Goal: Task Accomplishment & Management: Manage account settings

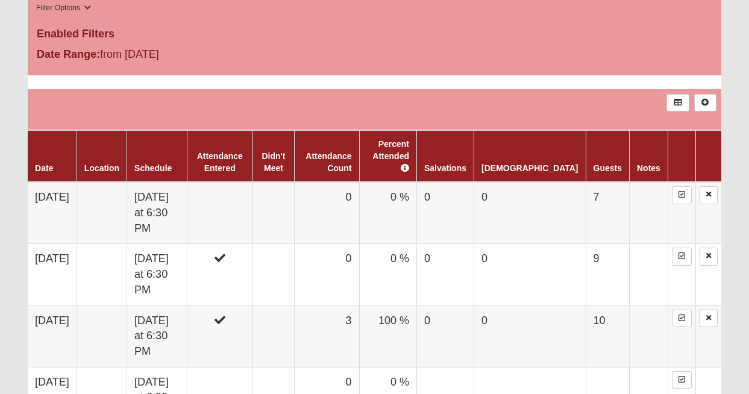
scroll to position [653, 0]
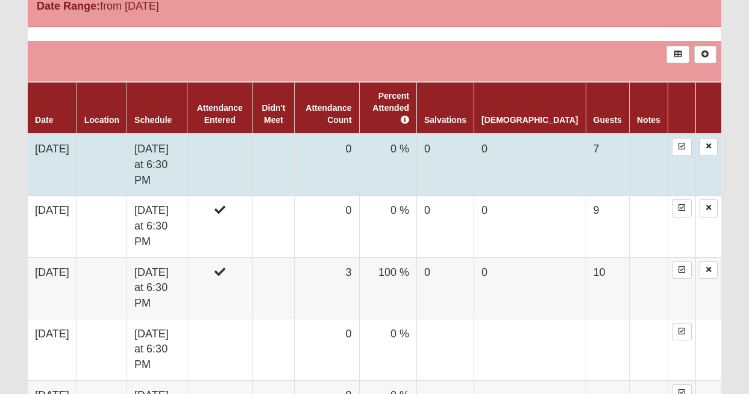
click at [360, 138] on td "0" at bounding box center [327, 165] width 65 height 62
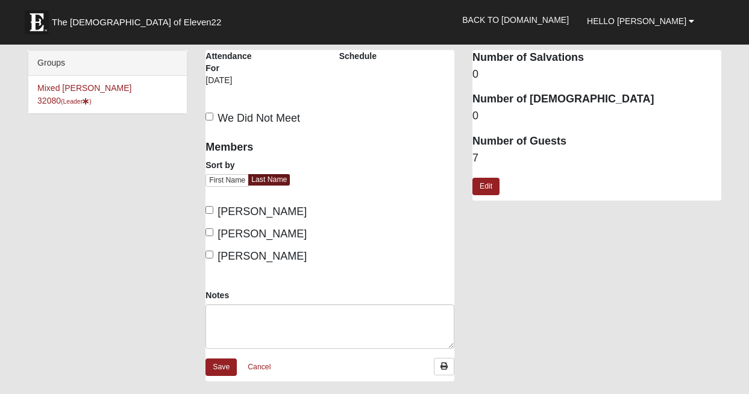
click at [212, 210] on input "Rodriguez, Corrine" at bounding box center [210, 210] width 8 height 8
checkbox input "true"
click at [209, 232] on input "Wildasin, CJ" at bounding box center [210, 232] width 8 height 8
checkbox input "true"
click at [211, 254] on input "Wildasin, Jennifer" at bounding box center [210, 255] width 8 height 8
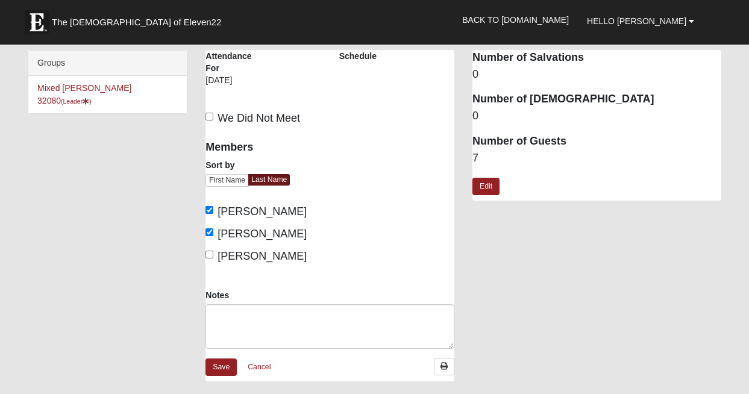
checkbox input "true"
click at [224, 368] on link "Save" at bounding box center [221, 367] width 31 height 17
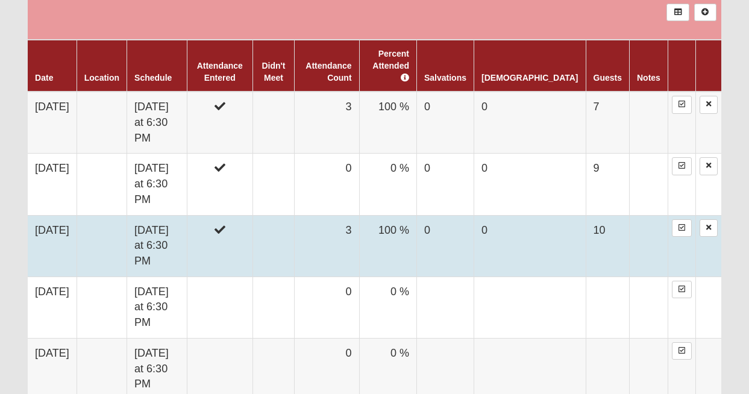
scroll to position [701, 0]
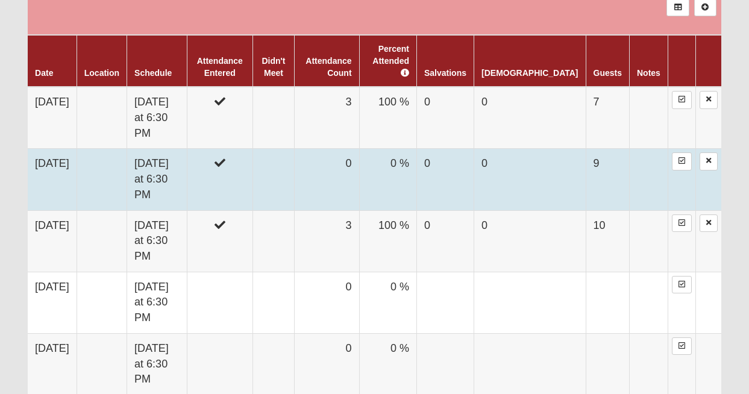
click at [360, 149] on td "0" at bounding box center [327, 179] width 65 height 61
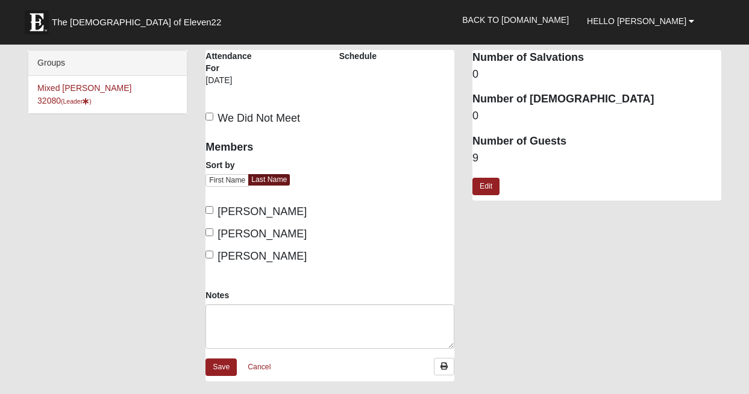
click at [209, 210] on input "Rodriguez, Corrine" at bounding box center [210, 210] width 8 height 8
checkbox input "true"
click at [209, 231] on input "Wildasin, CJ" at bounding box center [210, 232] width 8 height 8
checkbox input "true"
click at [208, 256] on input "Wildasin, Jennifer" at bounding box center [210, 255] width 8 height 8
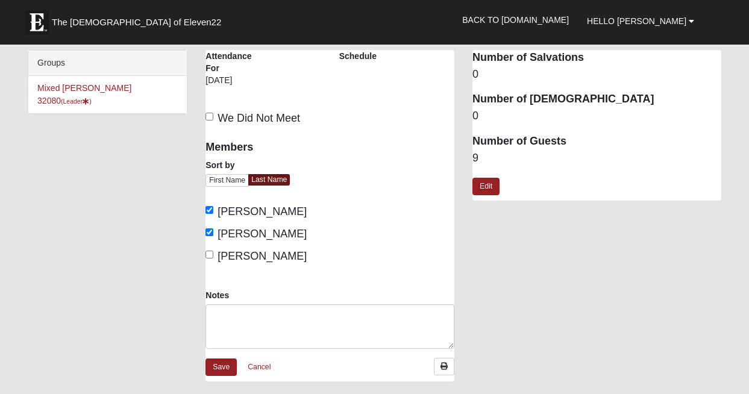
checkbox input "true"
click at [219, 368] on link "Save" at bounding box center [221, 367] width 31 height 17
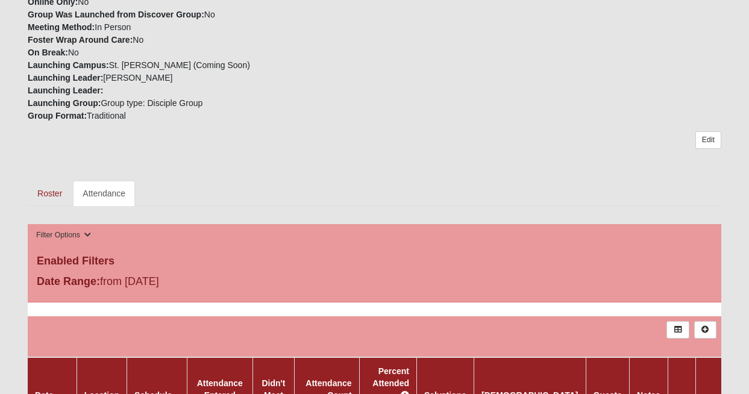
scroll to position [382, 0]
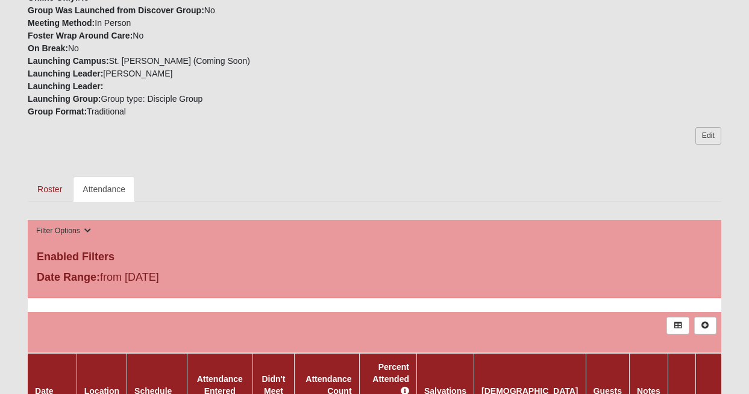
click at [711, 137] on link "Edit" at bounding box center [709, 135] width 26 height 17
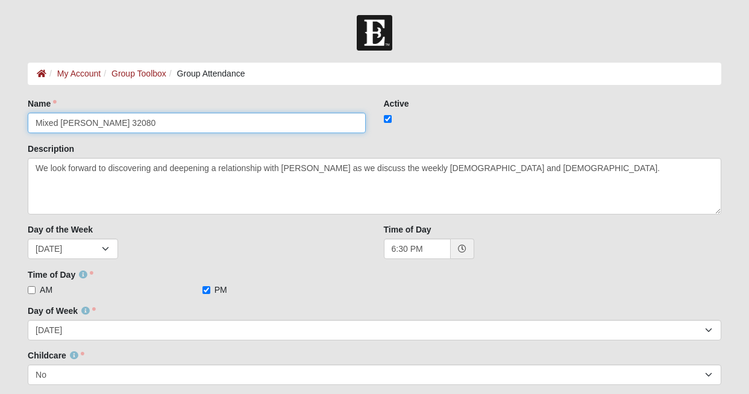
click at [122, 125] on input "Mixed Wildasin 32080" at bounding box center [197, 123] width 338 height 20
type input "M"
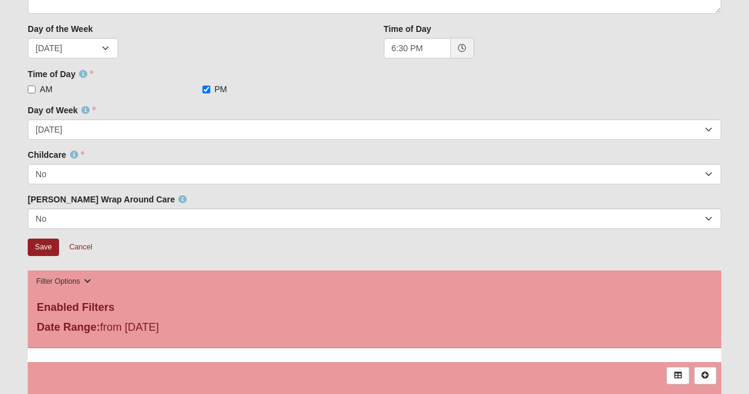
scroll to position [207, 0]
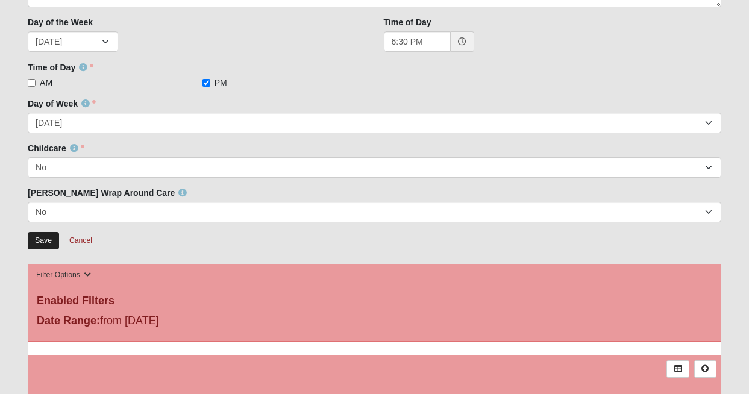
type input "[PERSON_NAME]/[PERSON_NAME] MIXED"
click at [40, 244] on input "Save" at bounding box center [43, 240] width 31 height 17
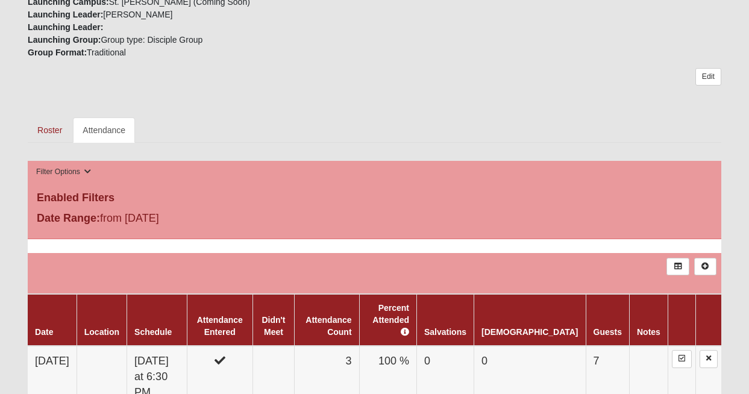
scroll to position [444, 0]
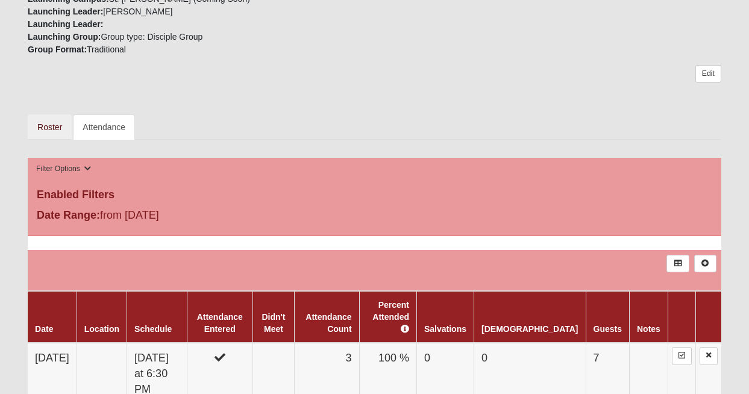
click at [49, 129] on link "Roster" at bounding box center [50, 127] width 44 height 25
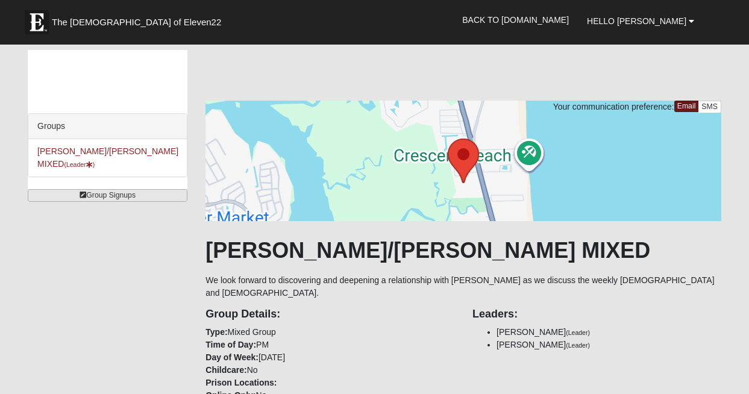
click at [94, 199] on link "Group Signups" at bounding box center [108, 195] width 160 height 13
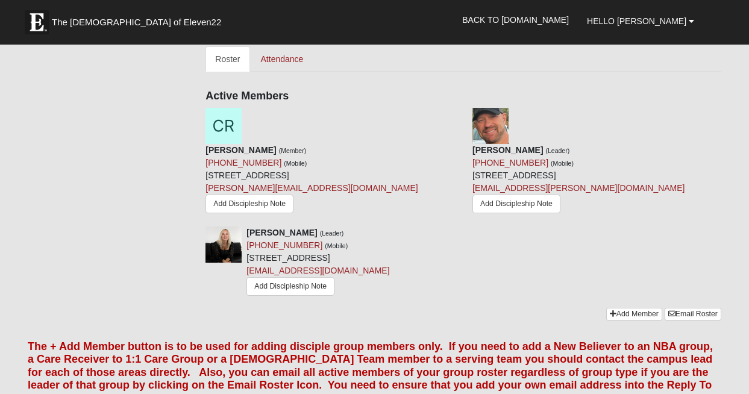
scroll to position [526, 0]
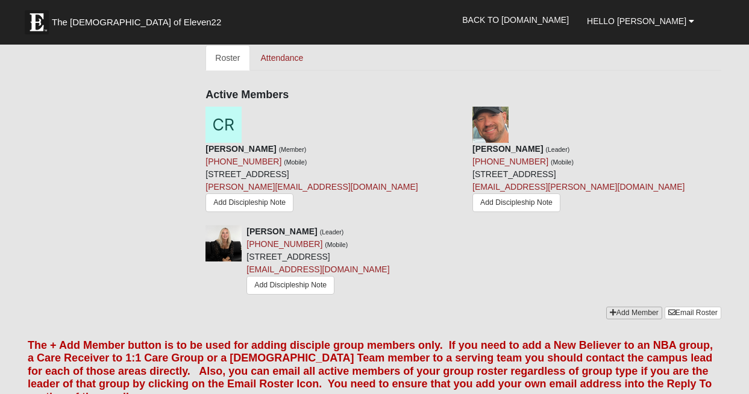
click at [634, 307] on link "Add Member" at bounding box center [634, 313] width 56 height 13
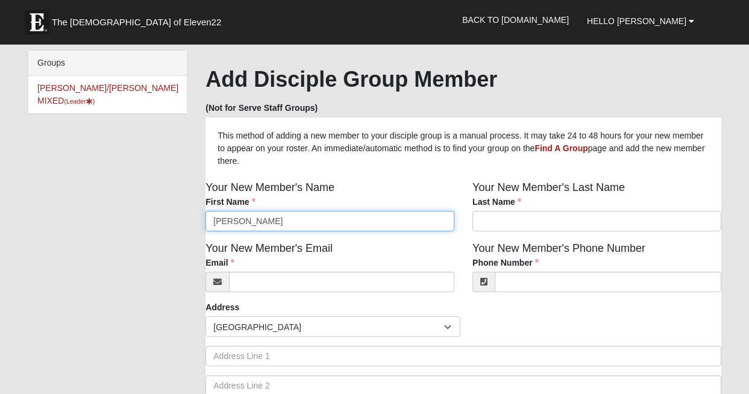
type input "Cole"
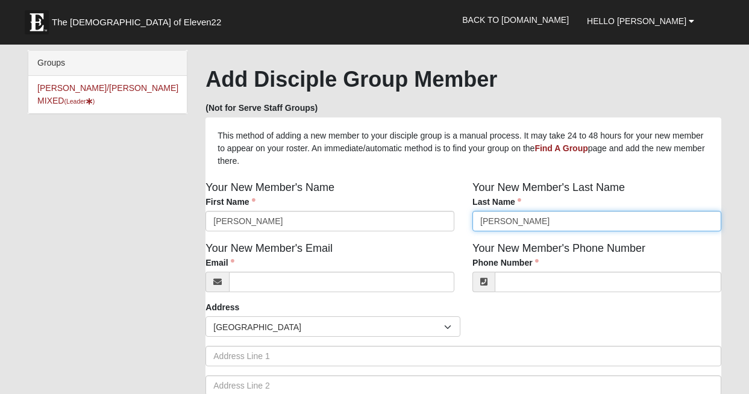
type input "Wildasin"
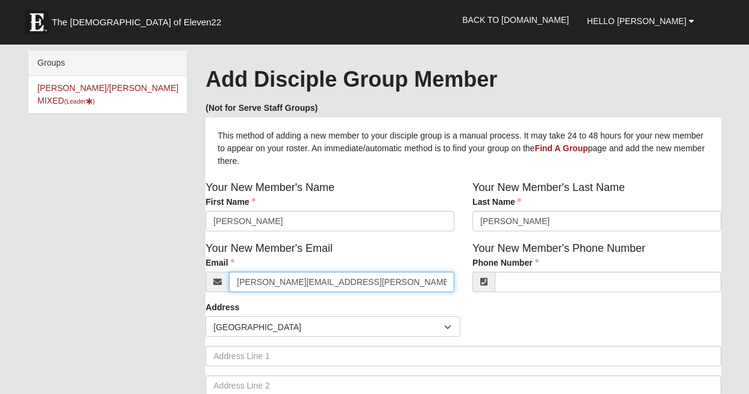
type input "cole.wildasin@icloud.com"
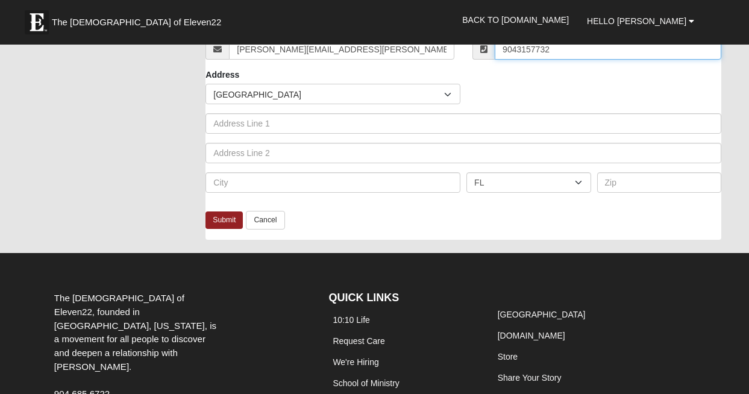
scroll to position [250, 0]
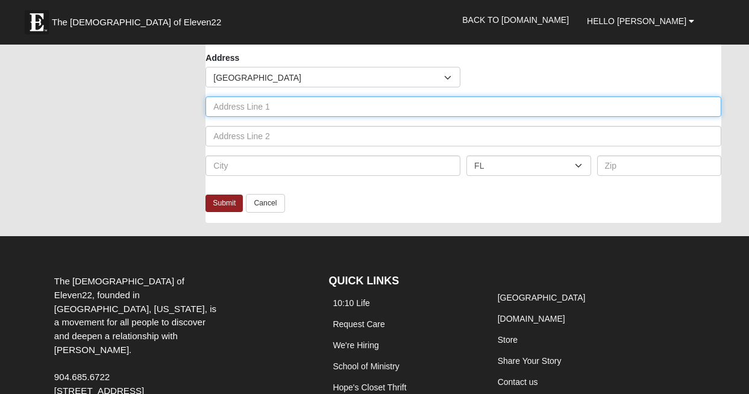
type input "(904) 315-7732"
type input "10 Marshview Drive"
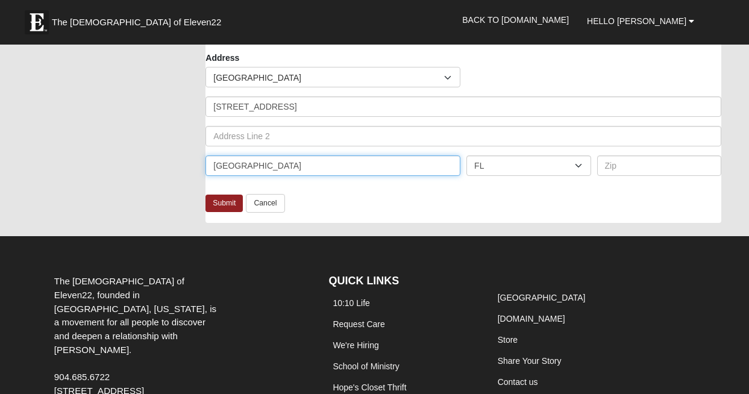
type input "St. Augustine Beach"
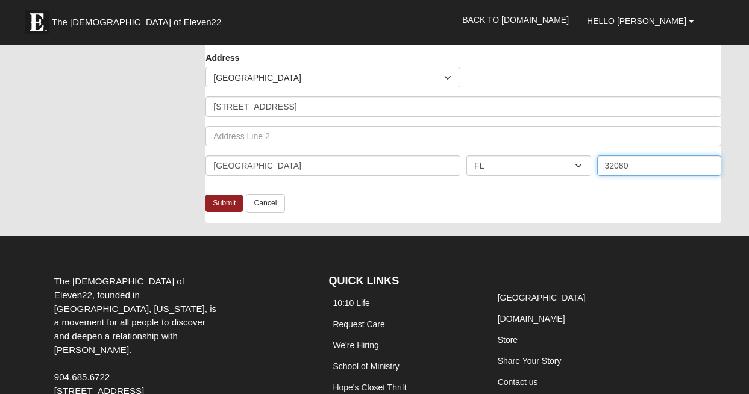
type input "32080"
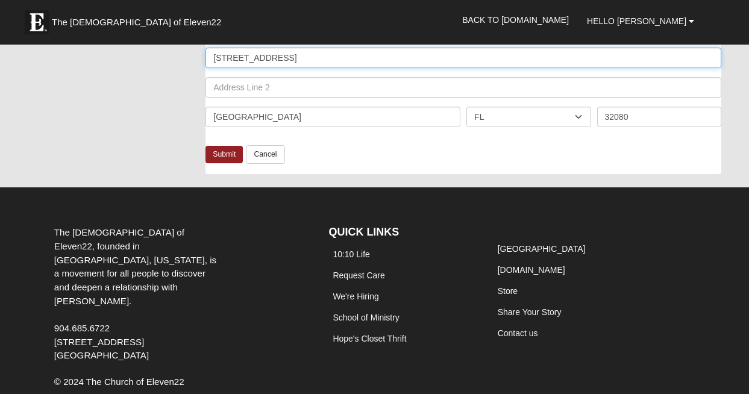
scroll to position [304, 0]
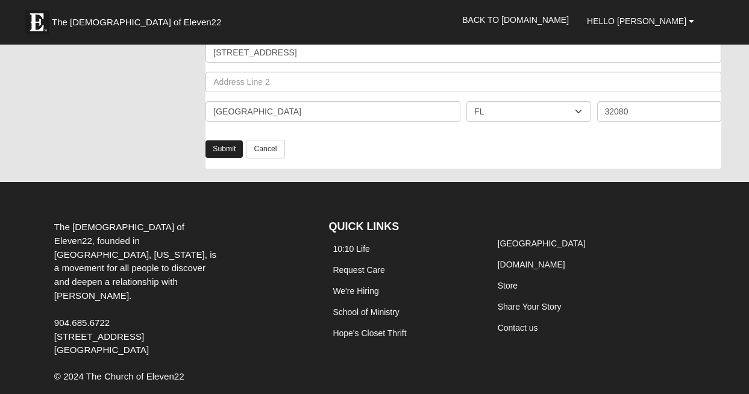
click at [228, 153] on link "Submit" at bounding box center [224, 148] width 37 height 17
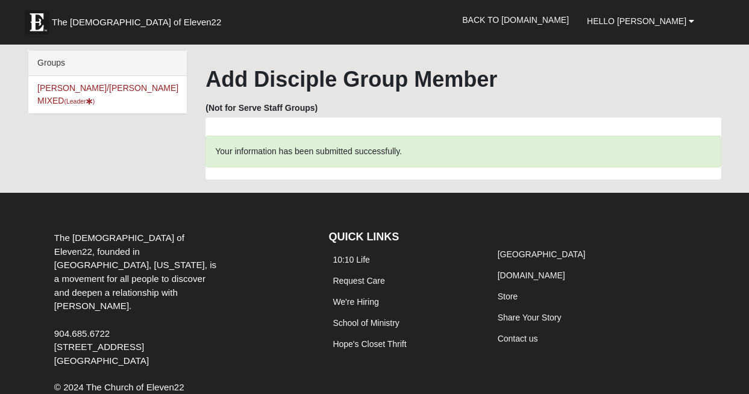
scroll to position [0, 0]
click at [110, 89] on link "WILDASIN/GUNDERSON MIXED (Leader )" at bounding box center [107, 94] width 141 height 22
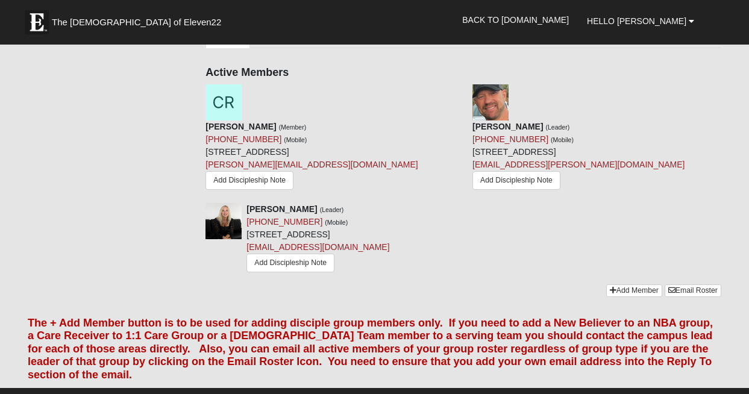
scroll to position [567, 0]
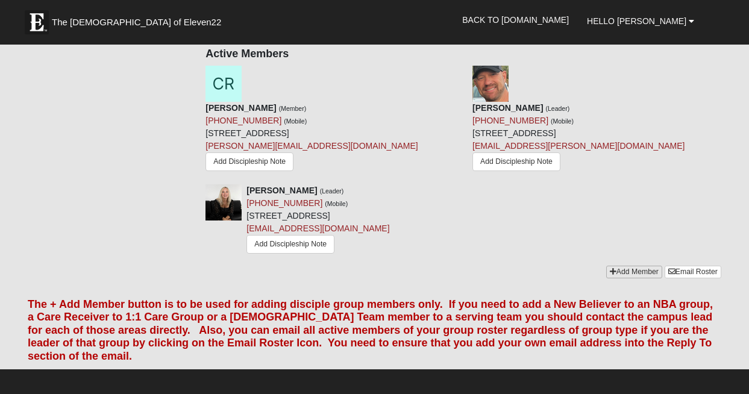
click at [629, 266] on link "Add Member" at bounding box center [634, 272] width 56 height 13
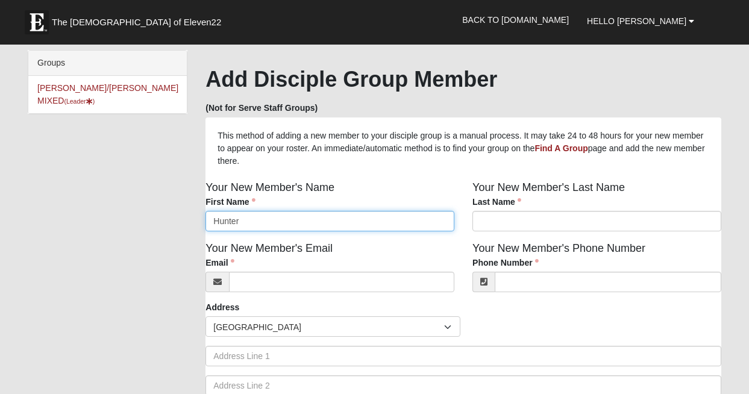
type input "Hunter"
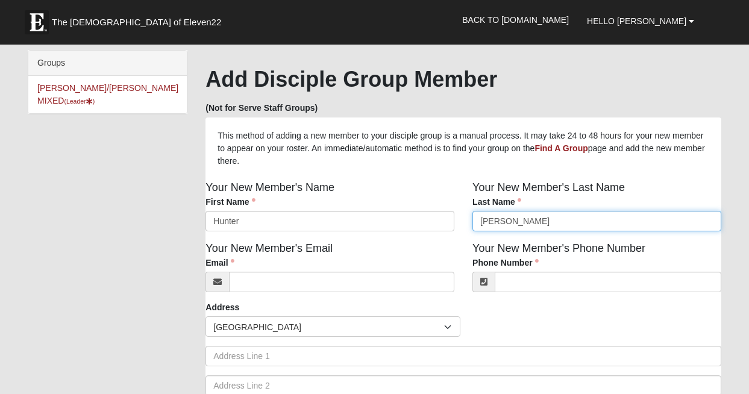
type input "Davis"
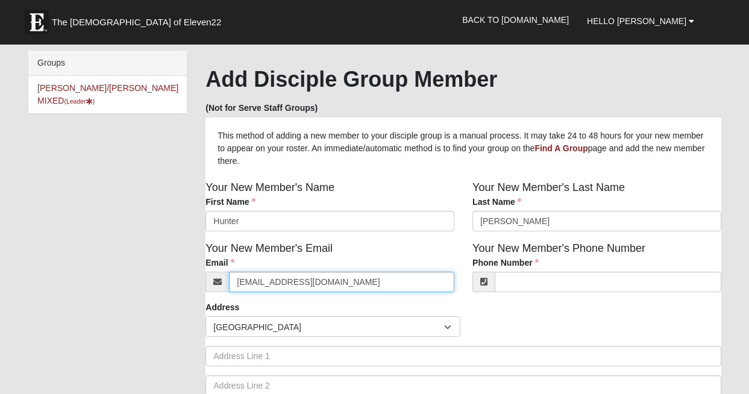
type input "hunterboahn@gmail.com"
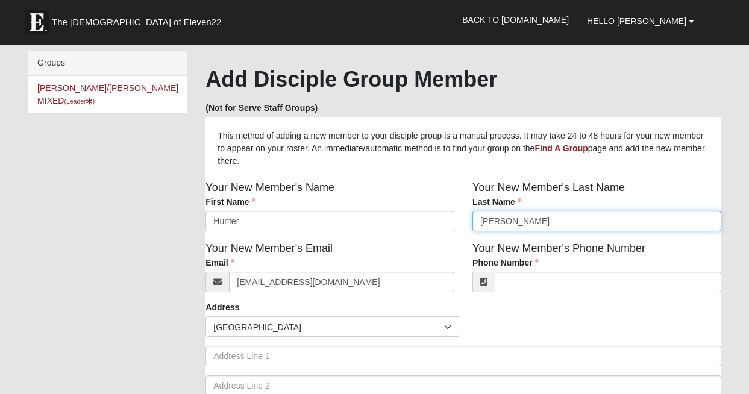
click at [507, 224] on input "Davis" at bounding box center [597, 221] width 249 height 20
type input "D"
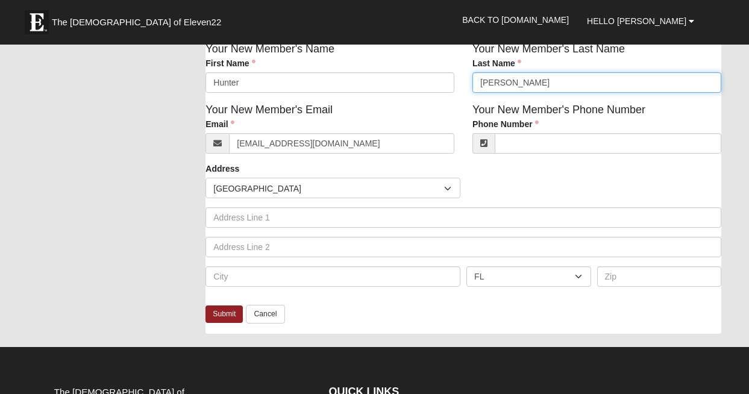
scroll to position [139, 0]
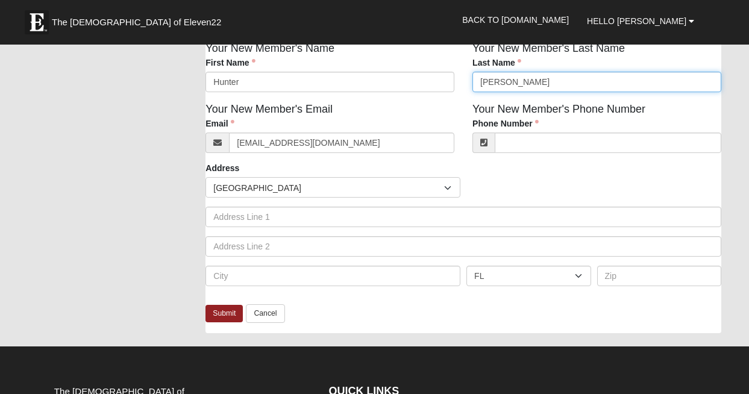
type input "Boahn"
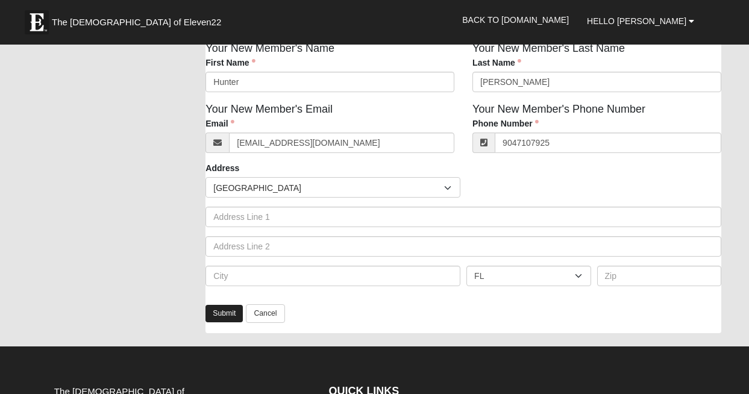
type input "(904) 710-7925"
click at [226, 314] on link "Submit" at bounding box center [224, 313] width 37 height 17
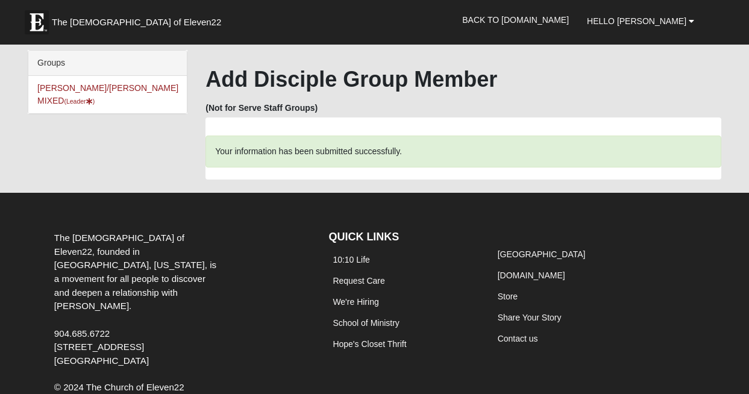
scroll to position [0, 0]
click at [109, 88] on link "WILDASIN/GUNDERSON MIXED (Leader )" at bounding box center [107, 94] width 141 height 22
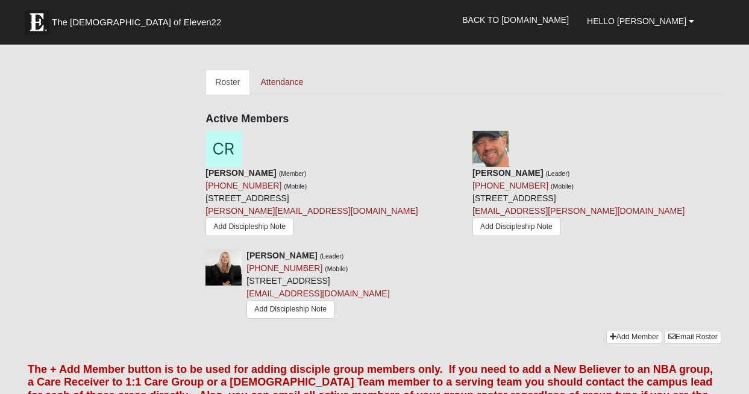
scroll to position [502, 0]
click at [287, 70] on link "Attendance" at bounding box center [282, 82] width 62 height 25
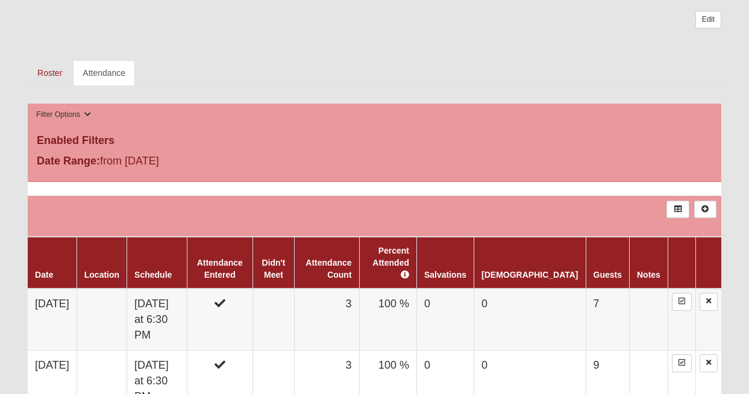
scroll to position [497, 0]
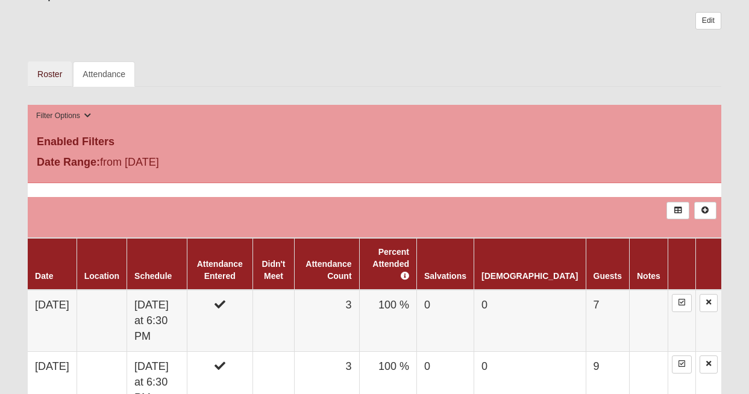
click at [53, 73] on link "Roster" at bounding box center [50, 73] width 44 height 25
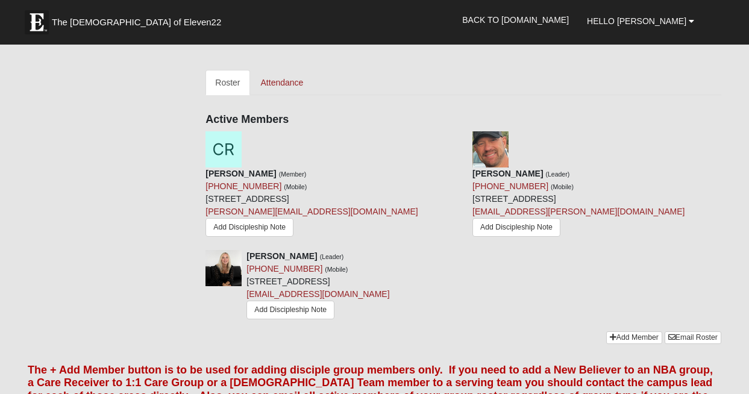
scroll to position [503, 0]
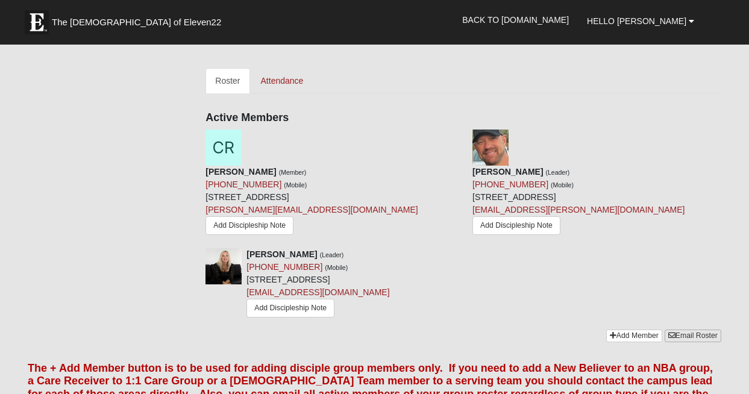
click at [690, 330] on link "Email Roster" at bounding box center [693, 336] width 57 height 13
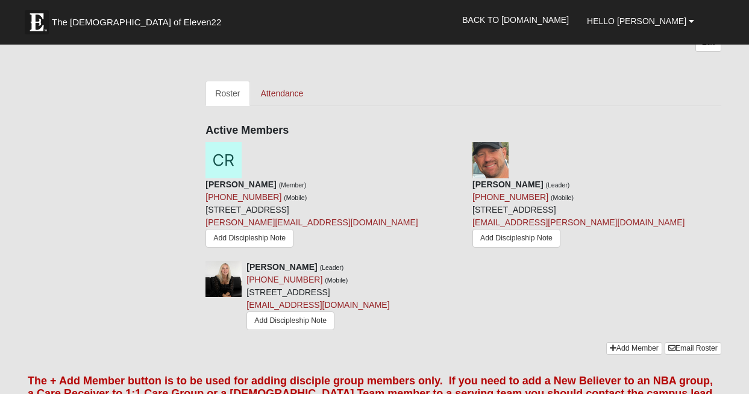
scroll to position [491, 0]
click at [460, 143] on icon at bounding box center [459, 147] width 8 height 8
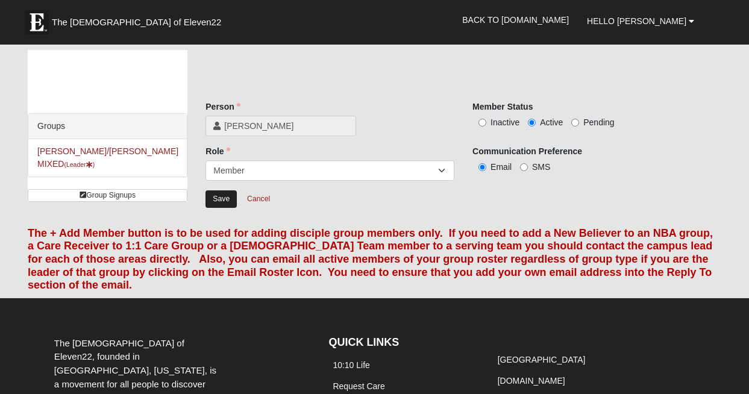
click at [222, 200] on input "Save" at bounding box center [221, 199] width 31 height 17
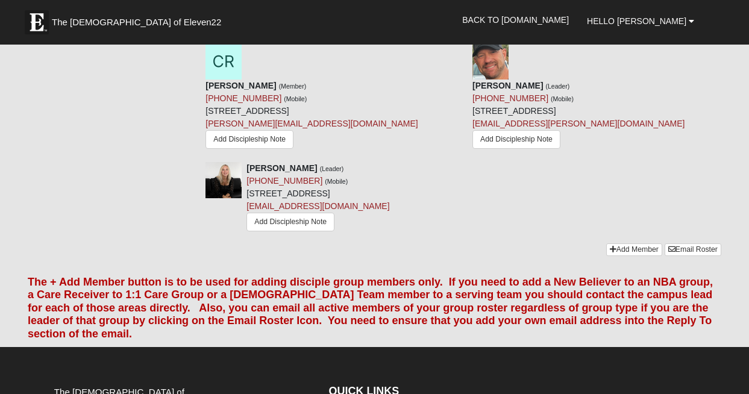
scroll to position [695, 0]
